Goal: Information Seeking & Learning: Check status

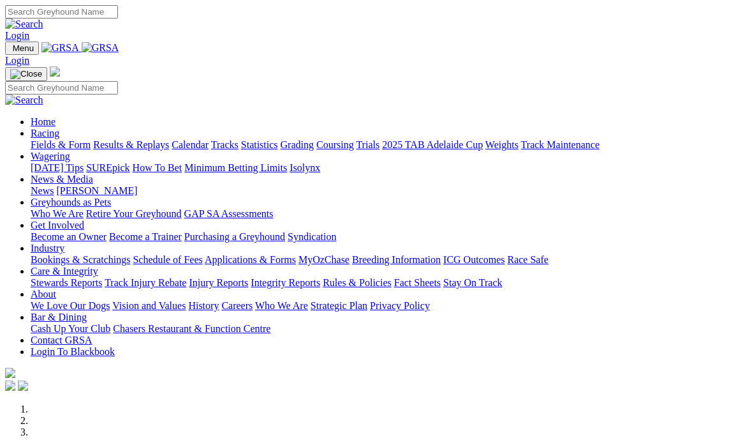
click at [156, 139] on link "Results & Replays" at bounding box center [131, 144] width 76 height 11
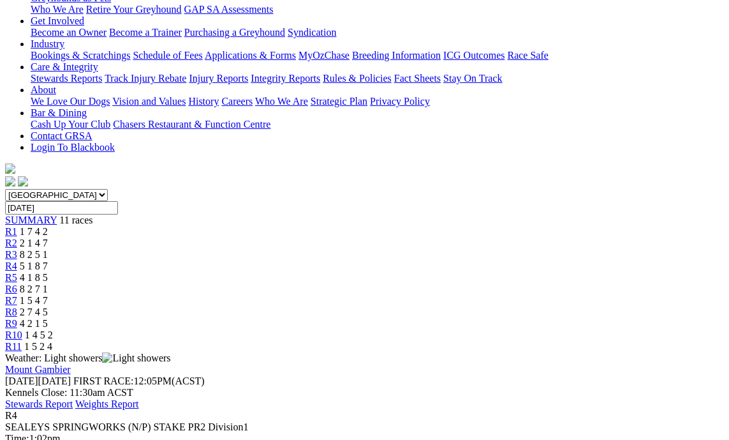
scroll to position [255, 0]
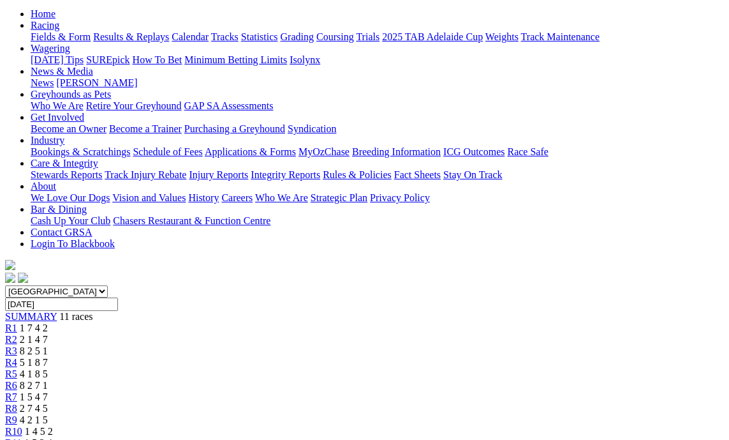
scroll to position [128, 0]
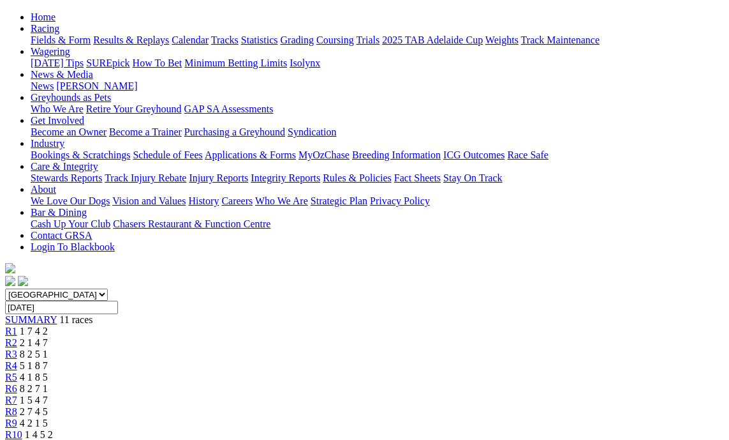
click at [17, 371] on link "R5" at bounding box center [11, 376] width 12 height 11
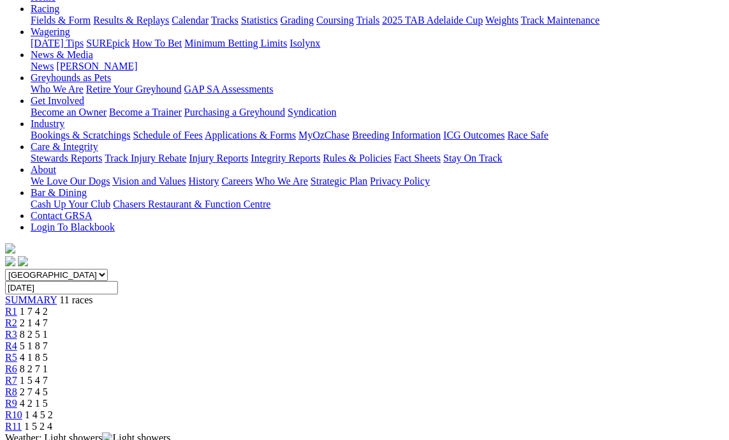
scroll to position [64, 0]
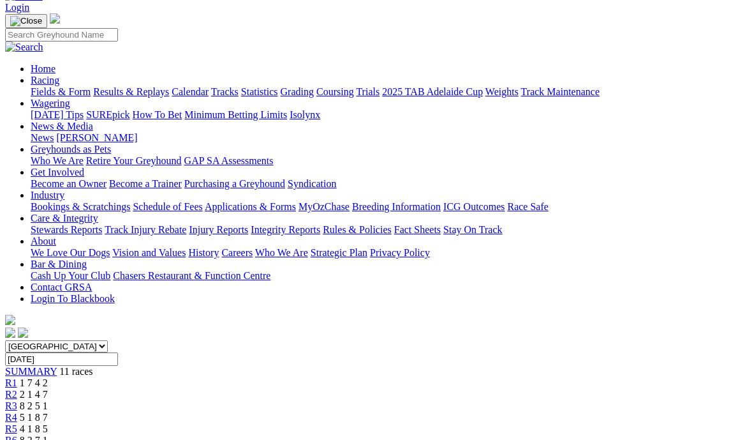
scroll to position [64, 0]
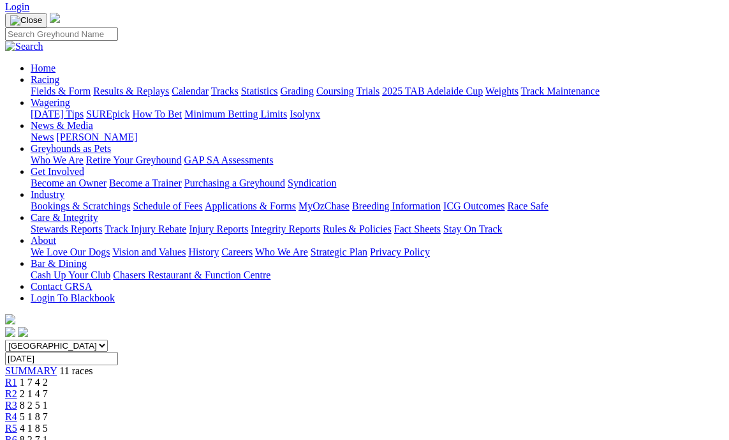
scroll to position [64, 0]
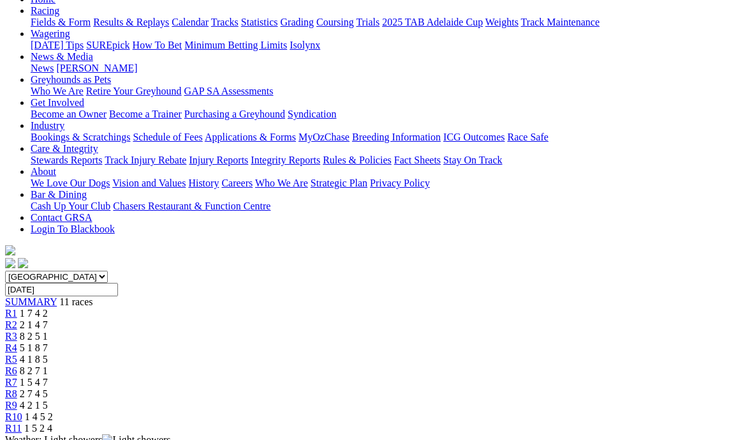
scroll to position [191, 0]
